Goal: Manage account settings

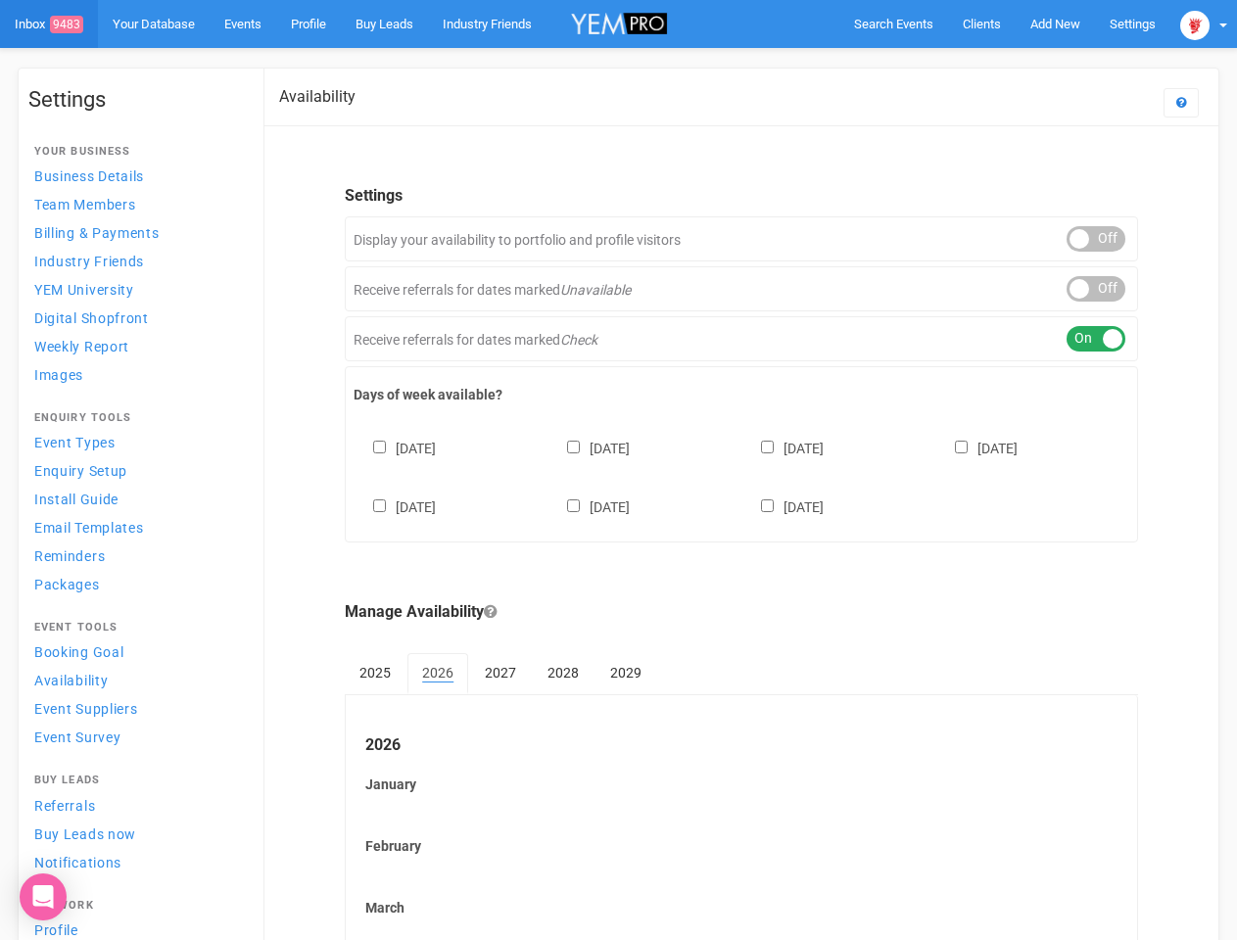
click at [618, 470] on div "[DATE] [DATE] [DATE] [DATE] [DATE] [DATE] [DATE]" at bounding box center [742, 469] width 776 height 118
click at [893, 24] on span "Search Events" at bounding box center [893, 24] width 79 height 15
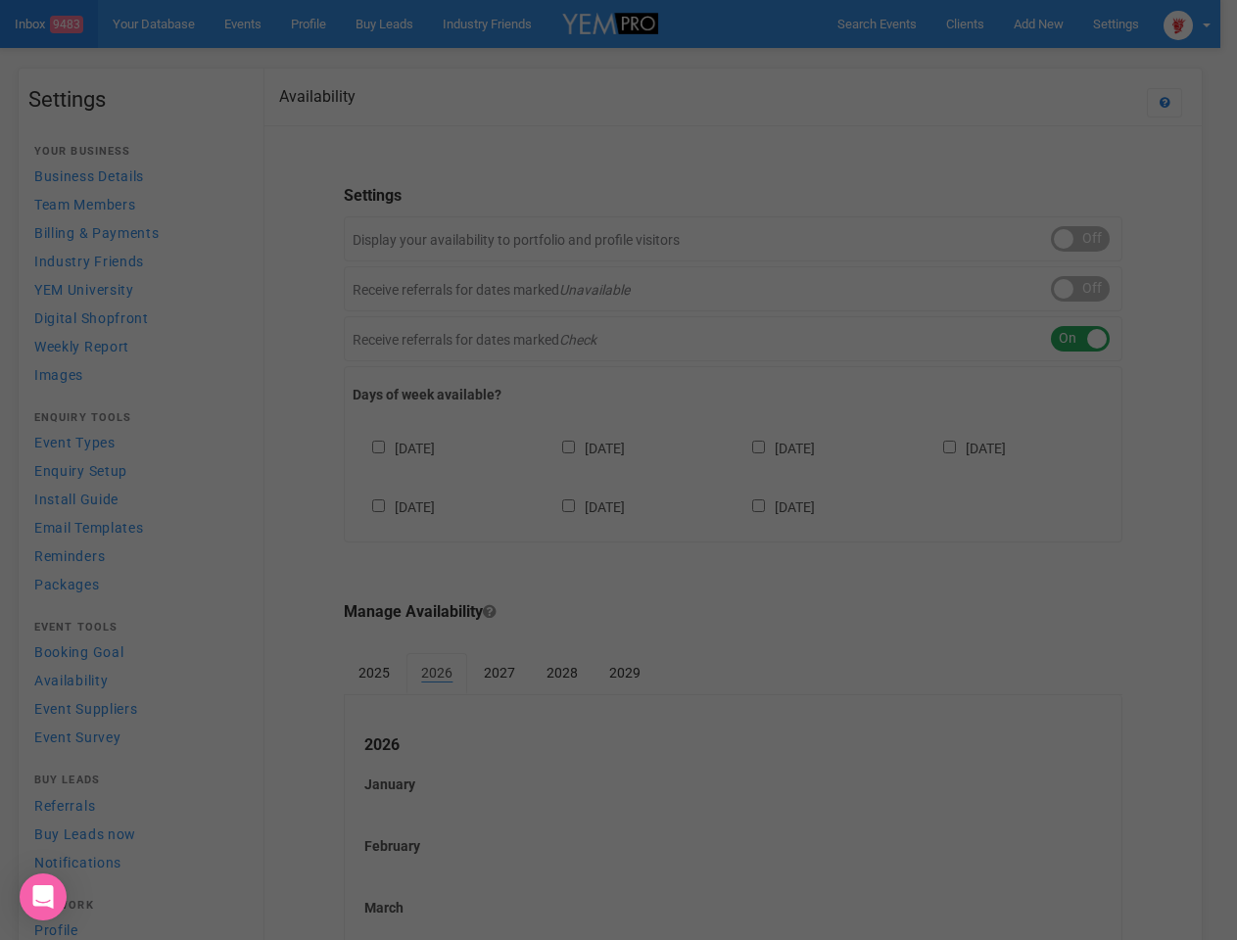
click at [0, 0] on div "Loading..." at bounding box center [0, 0] width 0 height 0
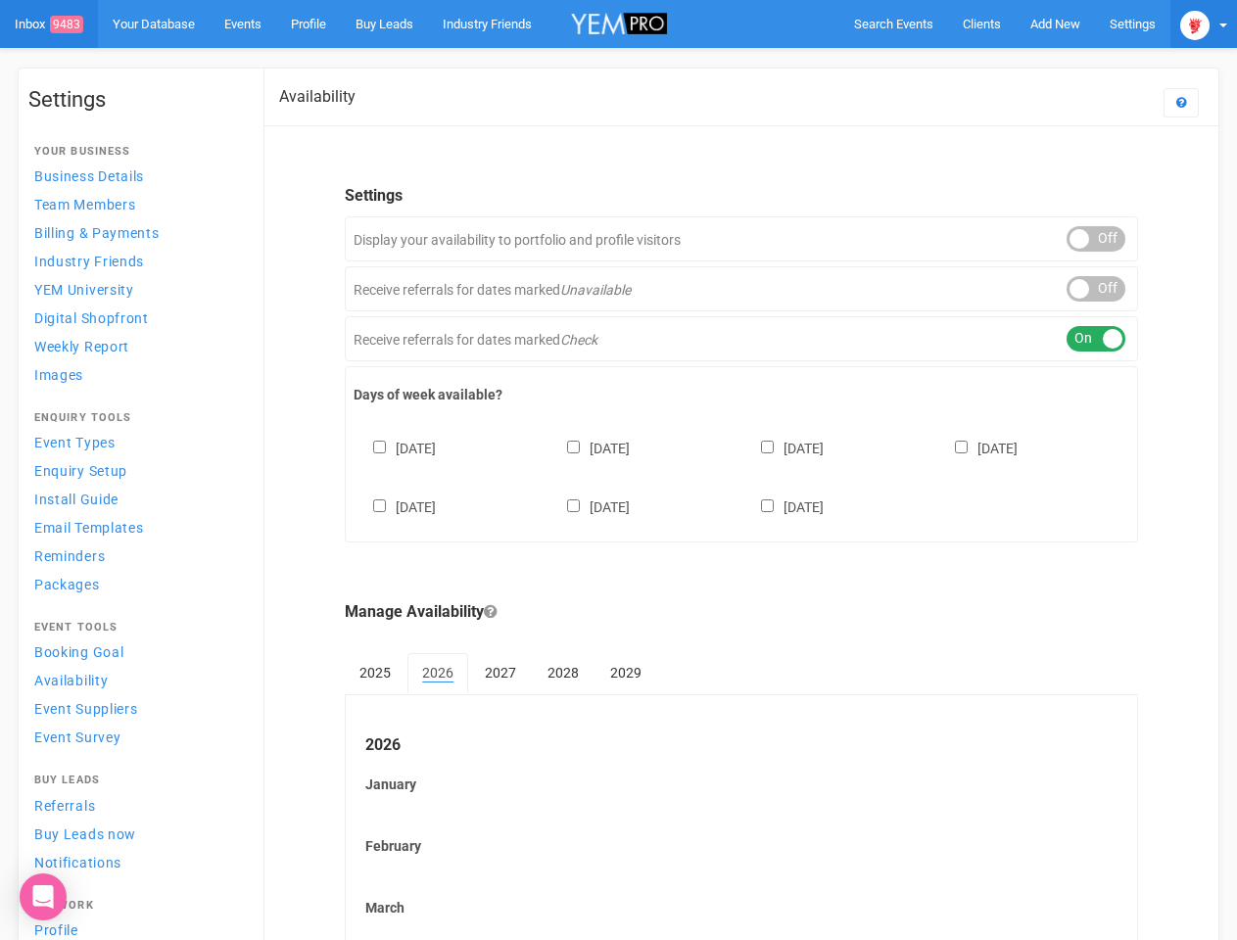
click at [1204, 24] on img at bounding box center [1195, 25] width 29 height 29
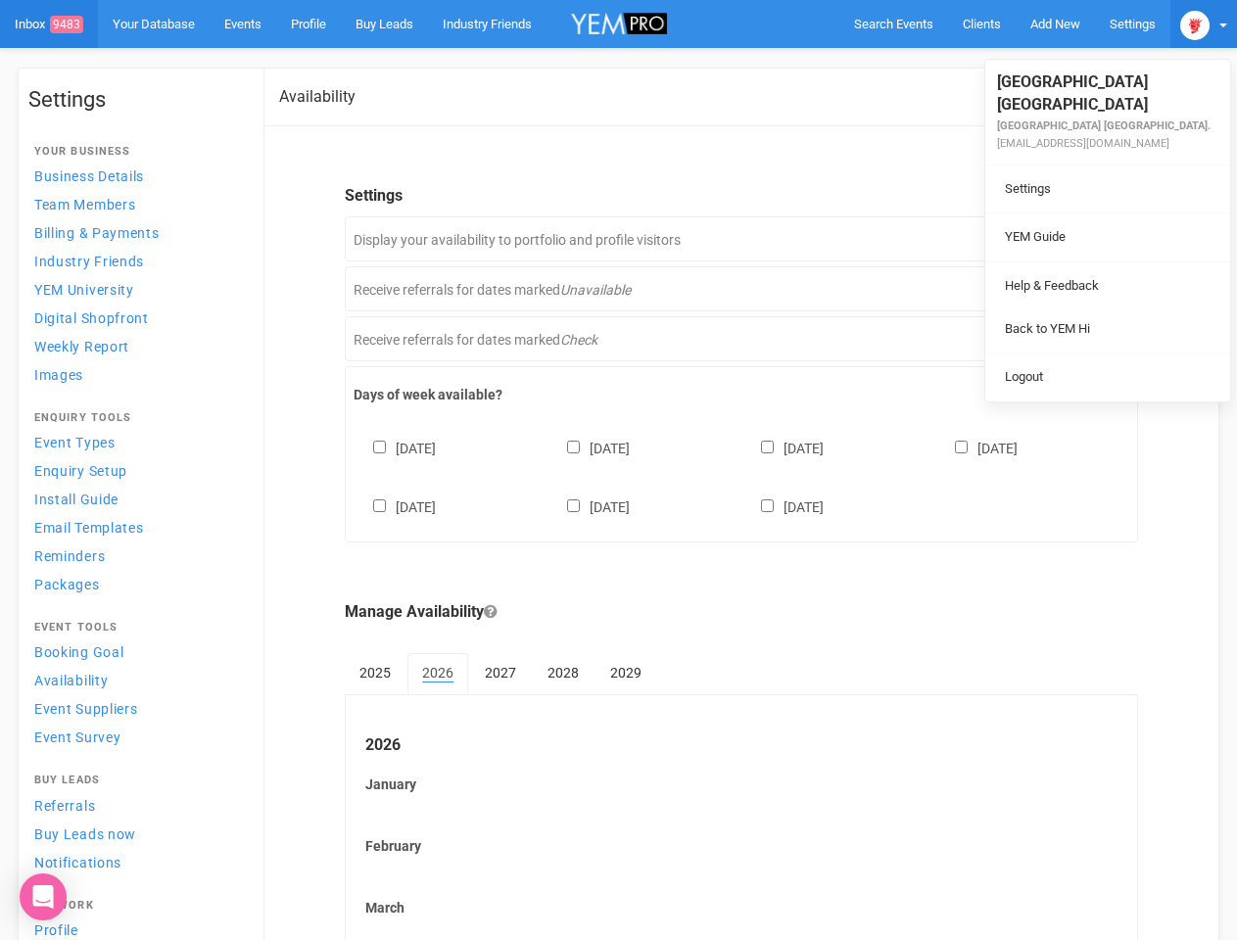
click at [1096, 239] on div "ON OFF" at bounding box center [1096, 238] width 59 height 25
click at [1096, 289] on div "ON OFF" at bounding box center [1096, 288] width 59 height 25
click at [1096, 339] on div "ON OFF" at bounding box center [1096, 338] width 59 height 25
click at [742, 475] on div "[DATE] [DATE] [DATE] [DATE] [DATE] [DATE] [DATE]" at bounding box center [742, 469] width 776 height 118
